Goal: Check status: Check status

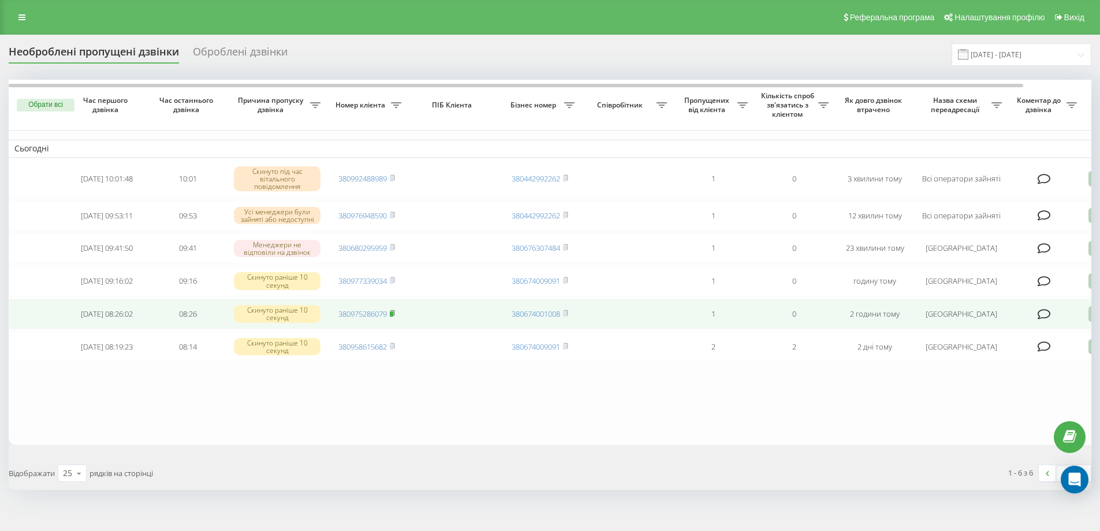
click at [393, 317] on rect at bounding box center [391, 313] width 3 height 5
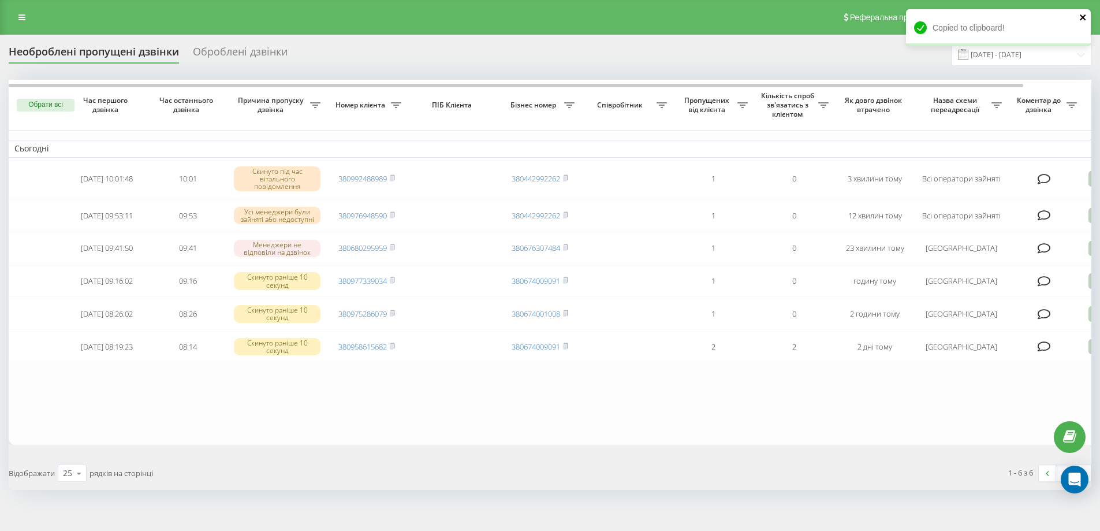
click at [1083, 17] on icon "close" at bounding box center [1083, 17] width 6 height 6
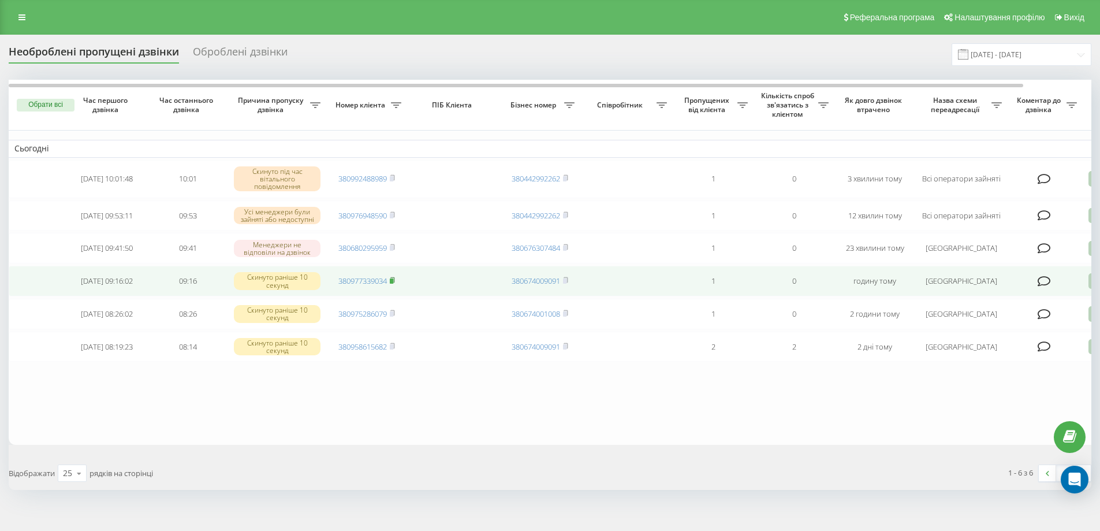
click at [392, 284] on rect at bounding box center [391, 280] width 3 height 5
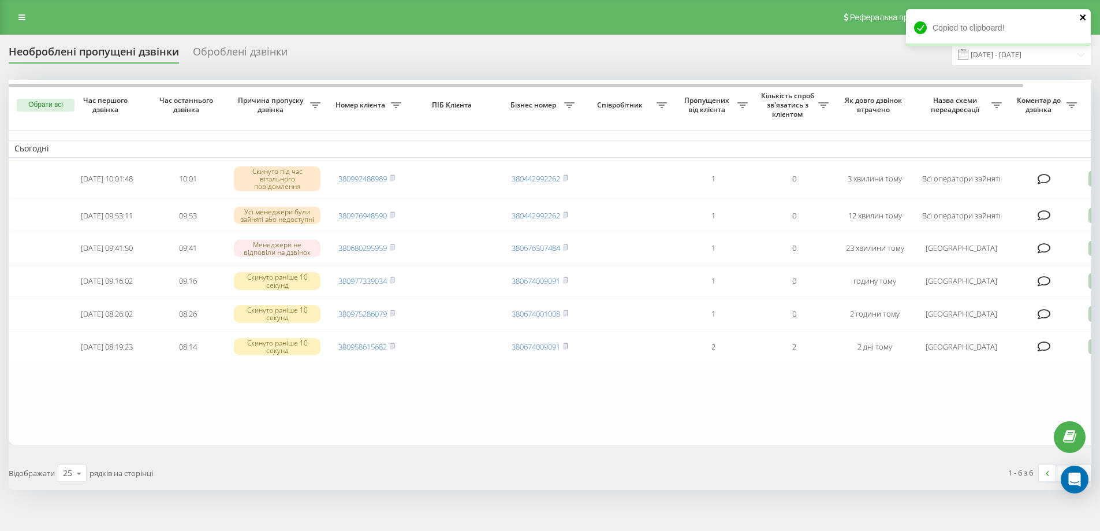
drag, startPoint x: 1084, startPoint y: 17, endPoint x: 1013, endPoint y: 46, distance: 76.9
click at [1084, 17] on icon "close" at bounding box center [1083, 17] width 6 height 6
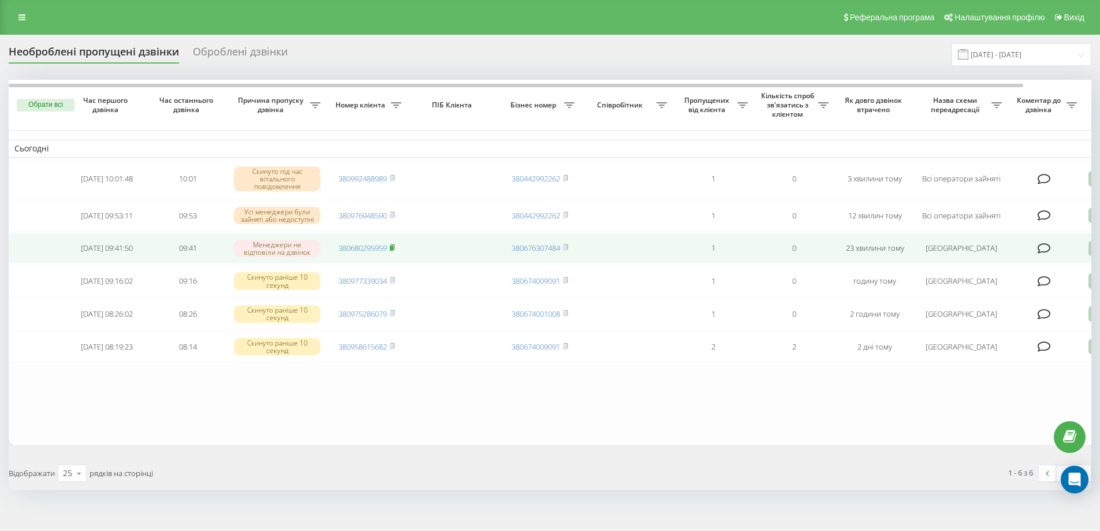
click at [393, 250] on rect at bounding box center [391, 248] width 3 height 5
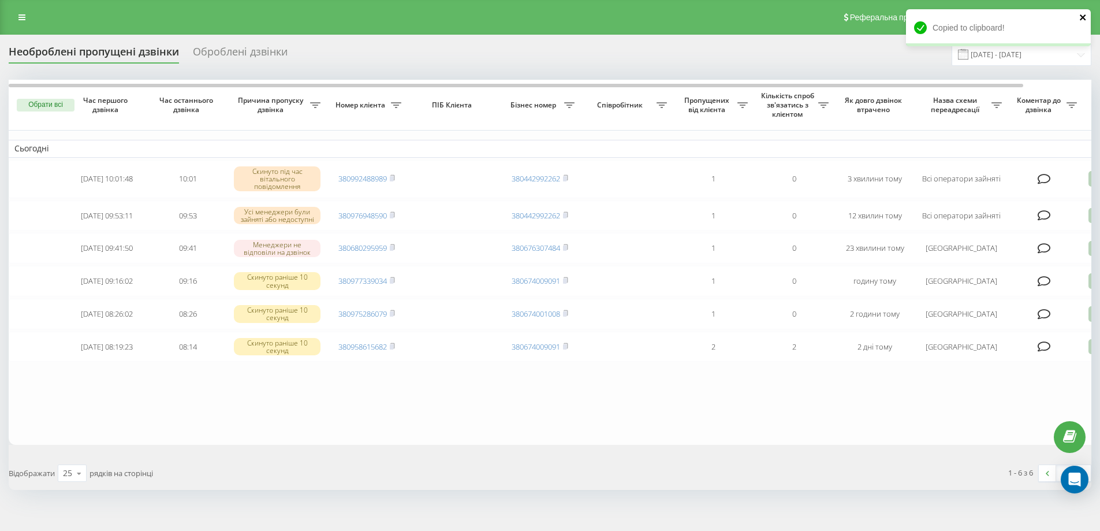
click at [1083, 14] on icon "close" at bounding box center [1084, 17] width 8 height 9
